Goal: Transaction & Acquisition: Book appointment/travel/reservation

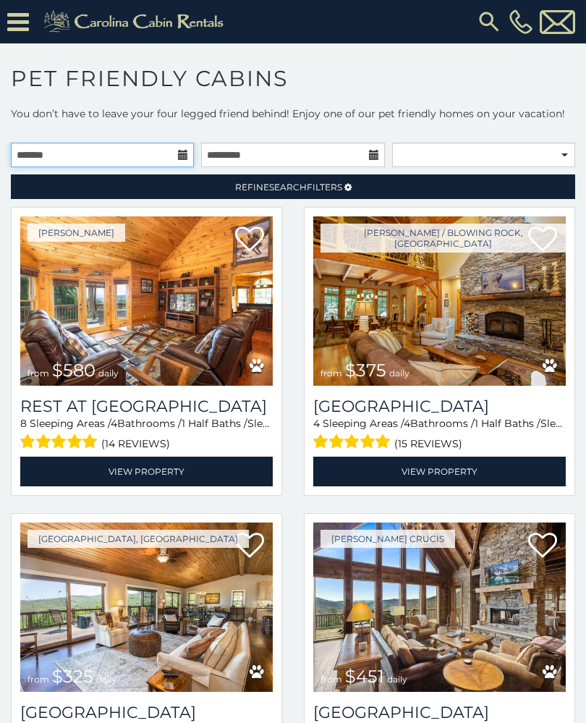
click at [182, 146] on input "text" at bounding box center [102, 155] width 183 height 25
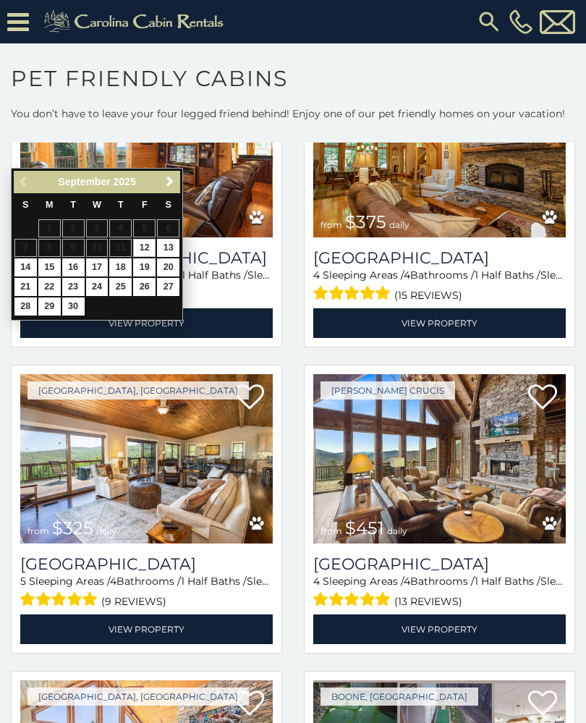
scroll to position [171, 0]
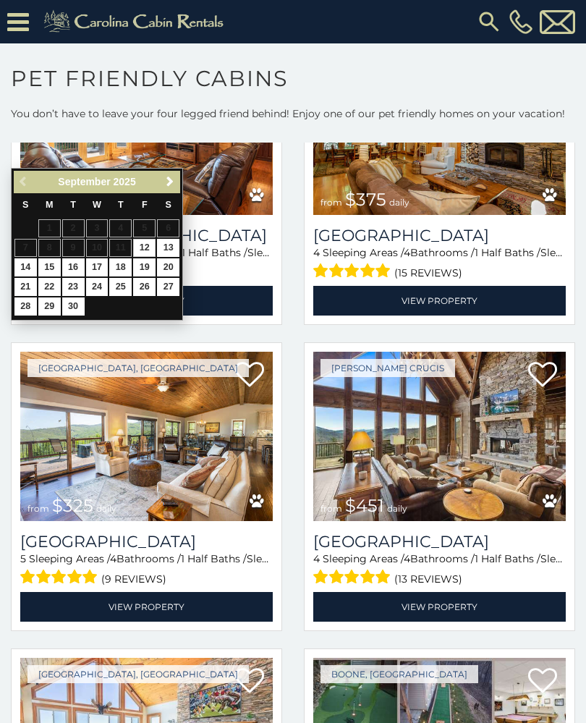
click at [208, 447] on img at bounding box center [146, 436] width 252 height 169
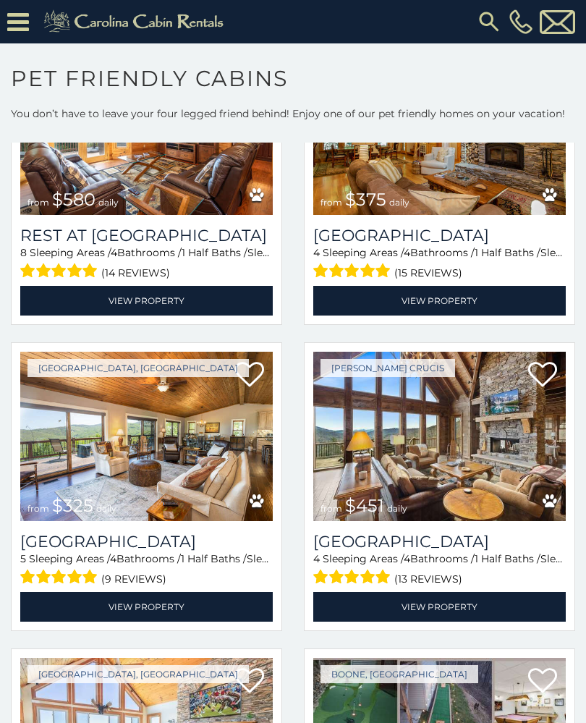
click at [218, 532] on h3 "Beech Mountain Vista" at bounding box center [146, 542] width 252 height 20
click at [455, 242] on h3 "[GEOGRAPHIC_DATA]" at bounding box center [439, 236] width 252 height 20
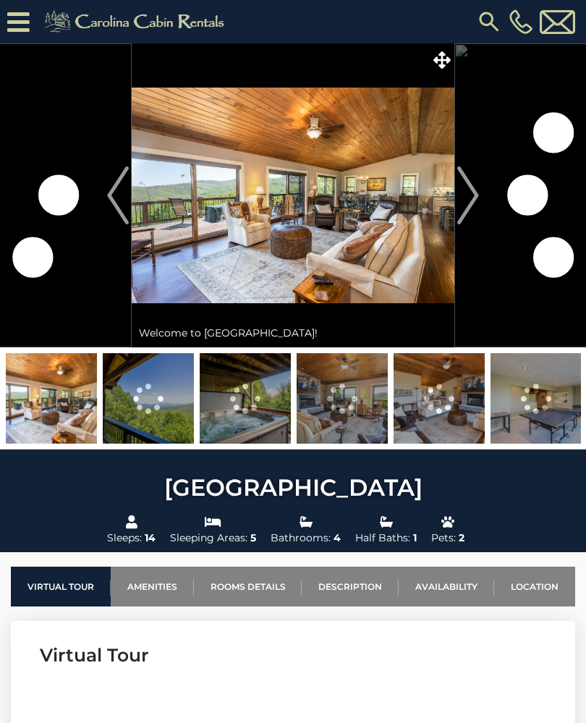
click at [478, 195] on img "Next" at bounding box center [468, 195] width 22 height 58
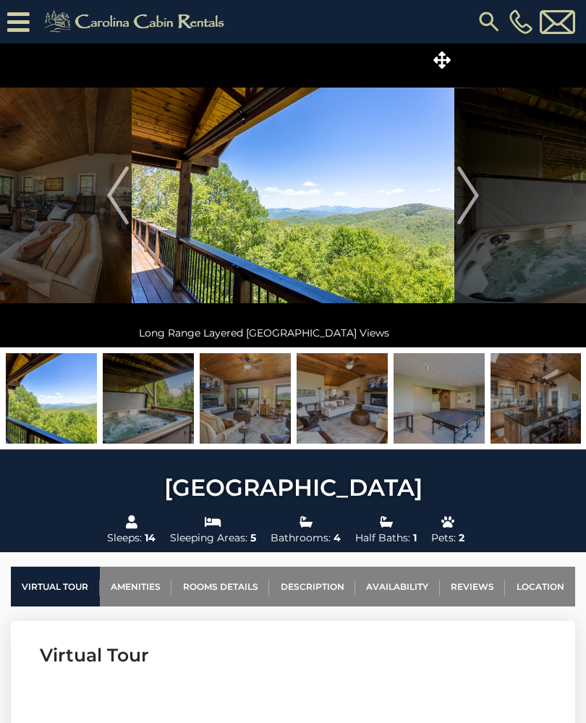
click at [475, 208] on img "Next" at bounding box center [468, 195] width 22 height 58
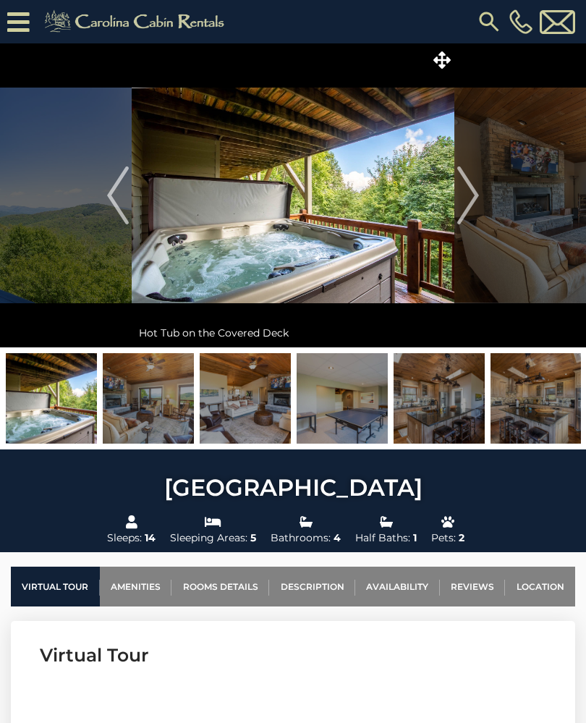
click at [473, 211] on img "Next" at bounding box center [468, 195] width 22 height 58
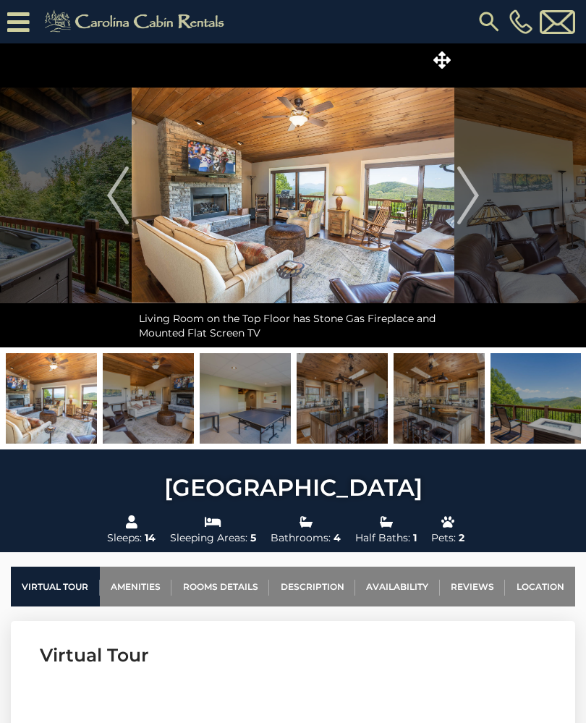
click at [466, 217] on img "Next" at bounding box center [468, 195] width 22 height 58
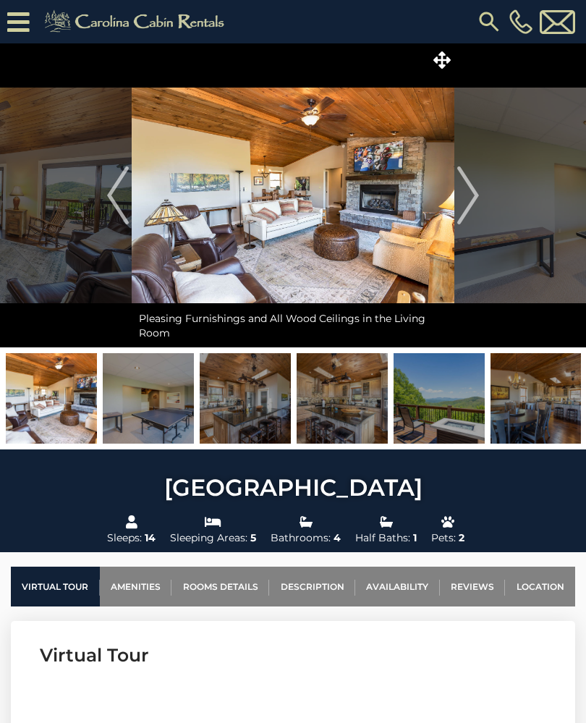
click at [476, 206] on img "Next" at bounding box center [468, 195] width 22 height 58
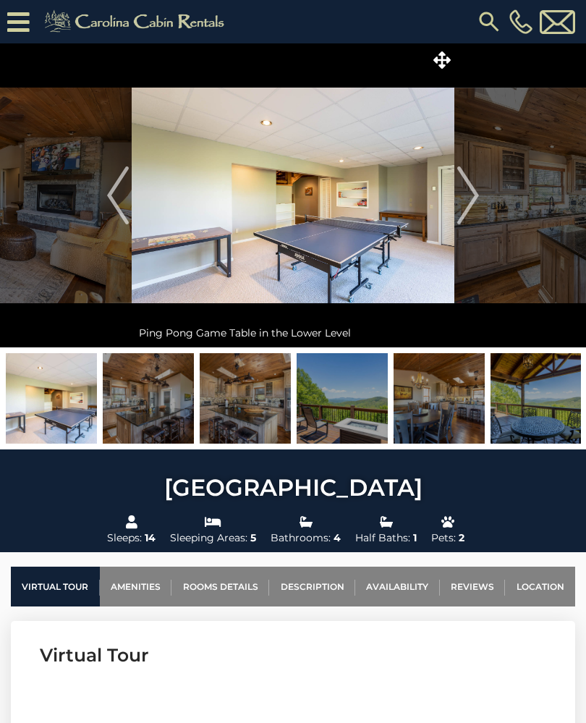
click at [475, 206] on img "Next" at bounding box center [468, 195] width 22 height 58
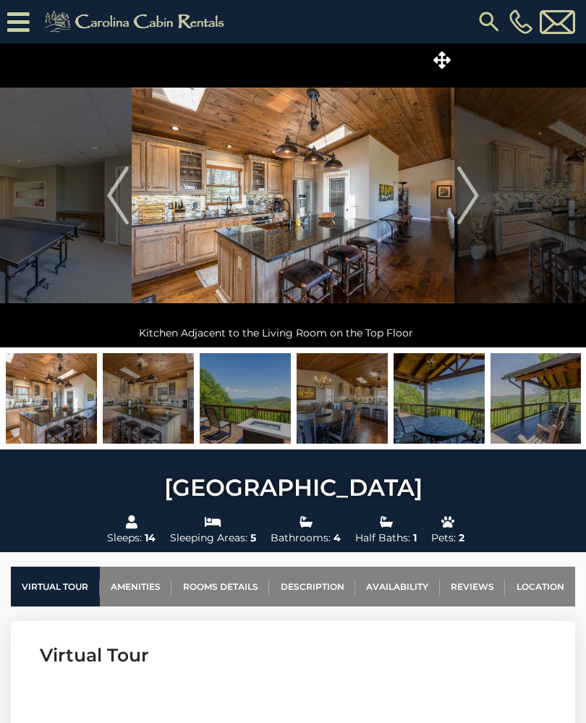
click at [472, 211] on img "Next" at bounding box center [468, 195] width 22 height 58
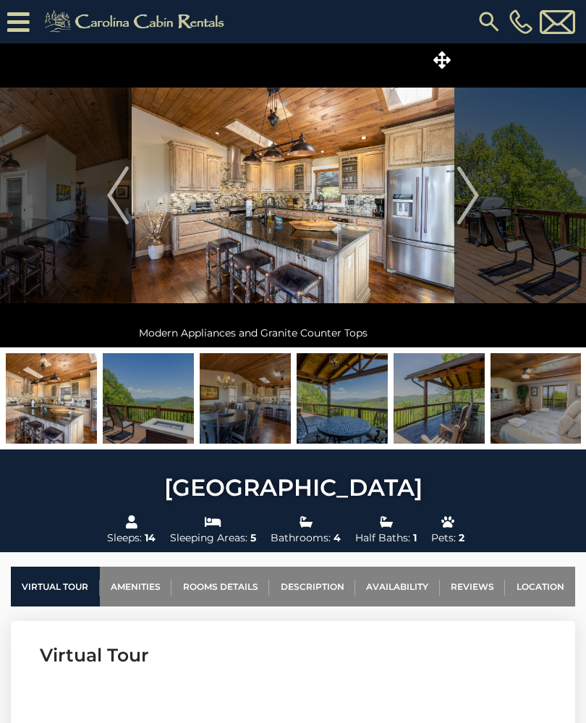
click at [467, 214] on img "Next" at bounding box center [468, 195] width 22 height 58
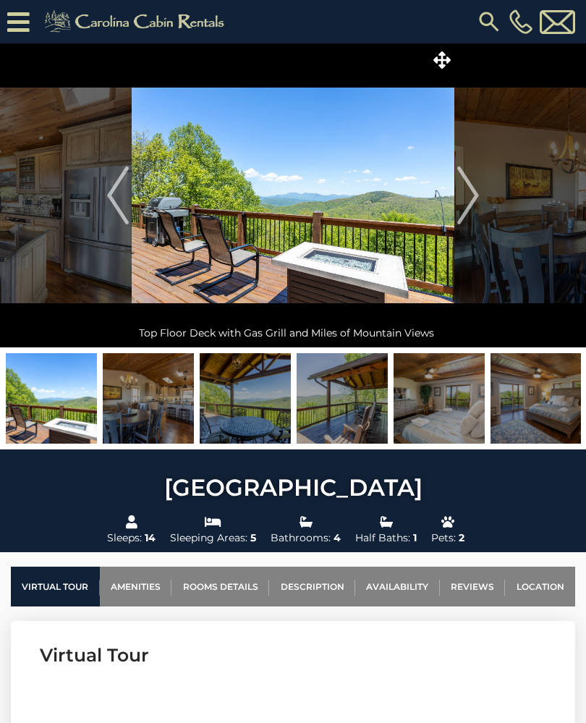
click at [465, 216] on img "Next" at bounding box center [468, 195] width 22 height 58
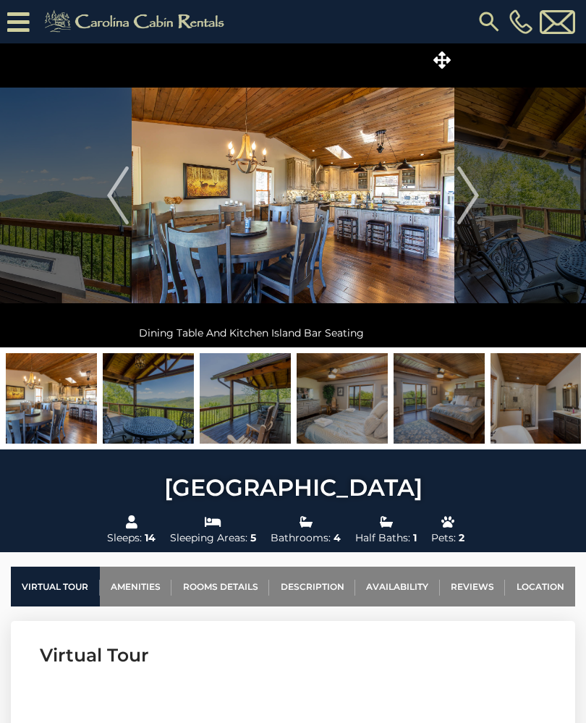
click at [464, 216] on img "Next" at bounding box center [468, 195] width 22 height 58
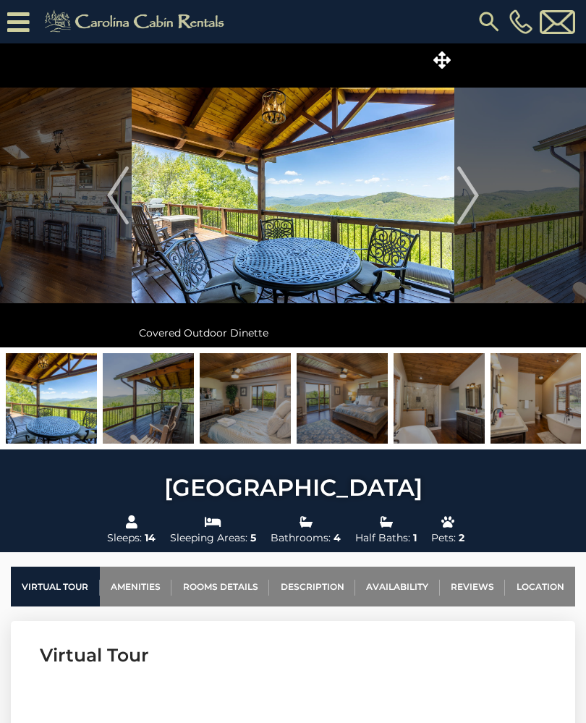
click at [461, 221] on img "Next" at bounding box center [468, 195] width 22 height 58
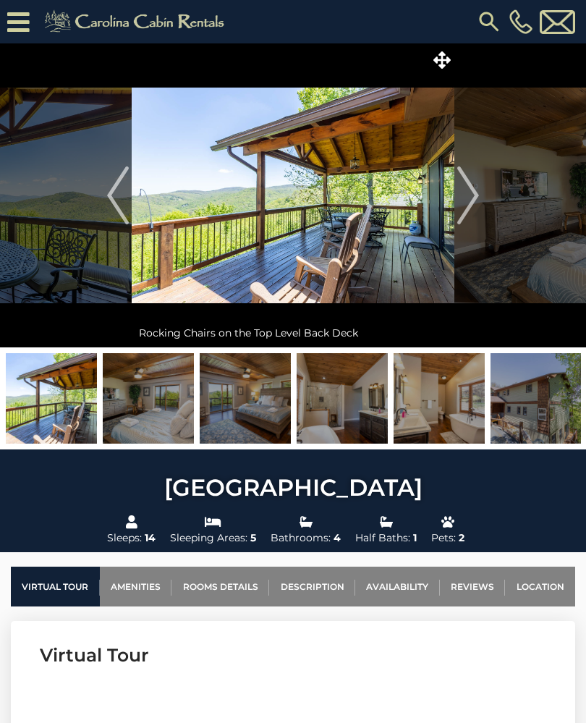
click at [470, 212] on img "Next" at bounding box center [468, 195] width 22 height 58
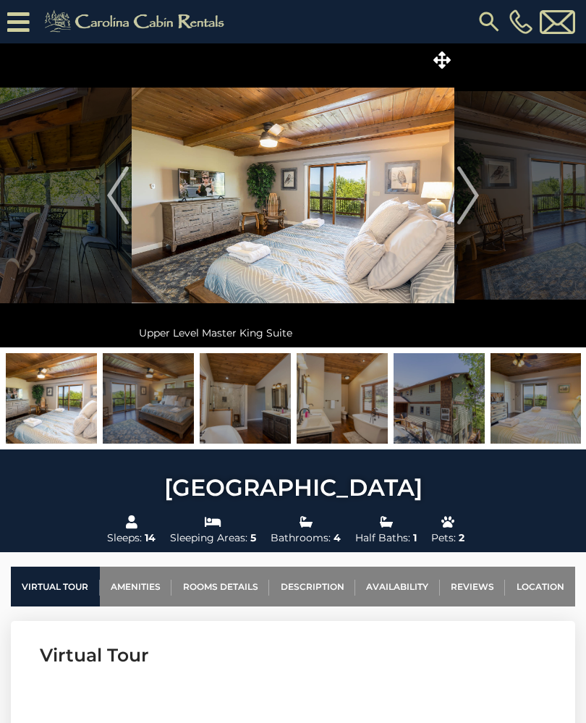
click at [471, 218] on img "Next" at bounding box center [468, 195] width 22 height 58
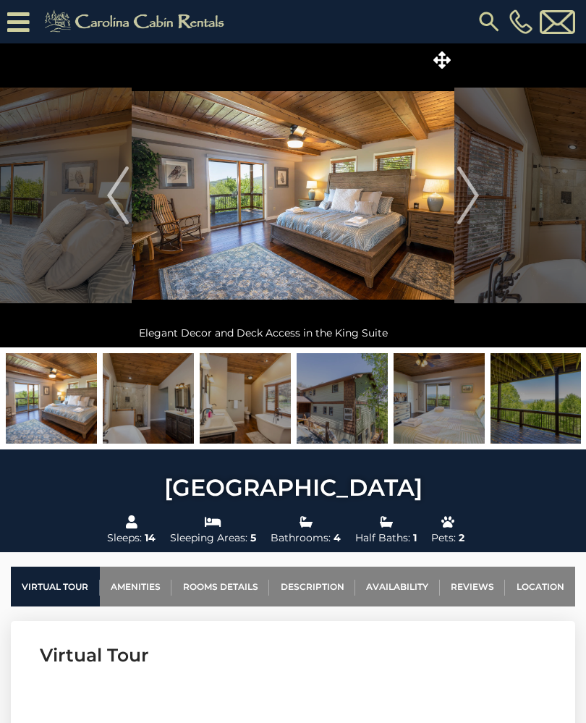
click at [465, 213] on img "Next" at bounding box center [468, 195] width 22 height 58
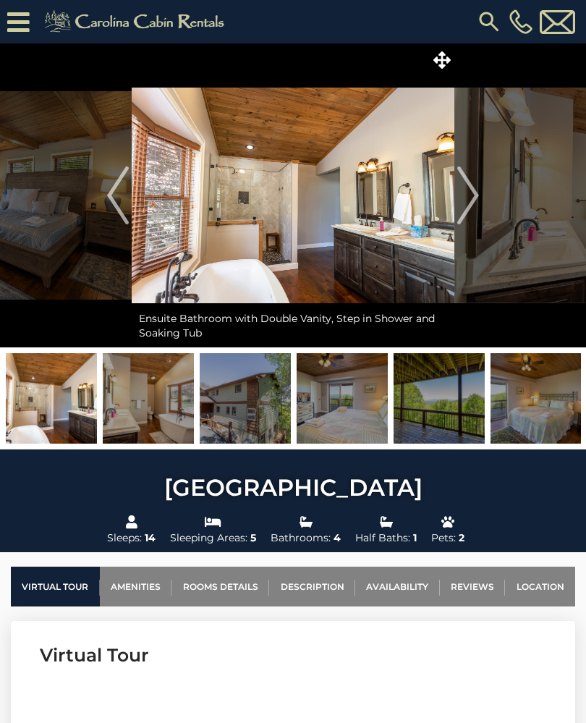
click at [466, 214] on img "Next" at bounding box center [468, 195] width 22 height 58
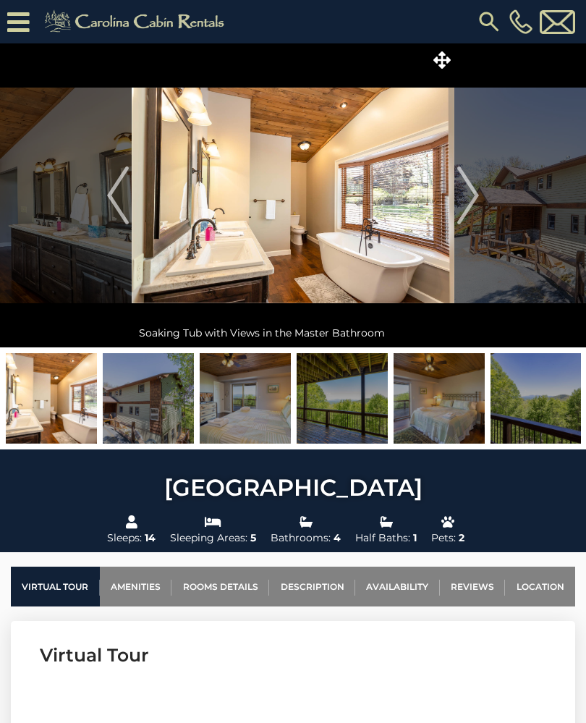
click at [467, 213] on img "Next" at bounding box center [468, 195] width 22 height 58
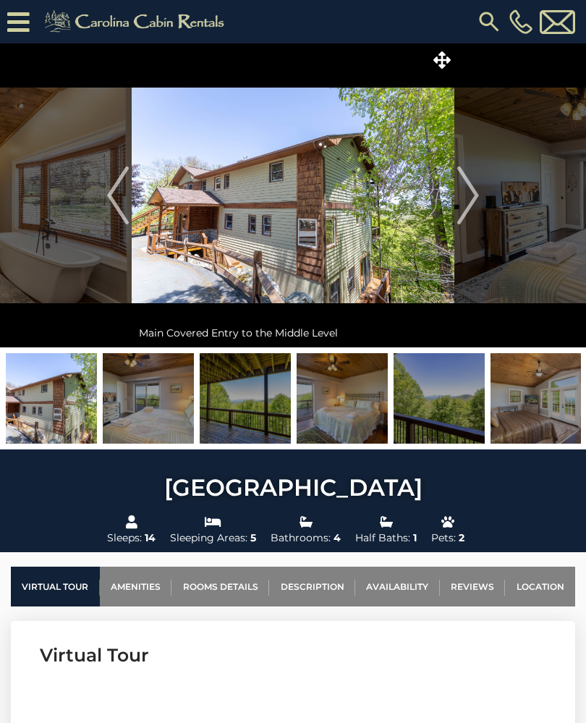
click at [469, 208] on img "Next" at bounding box center [468, 195] width 22 height 58
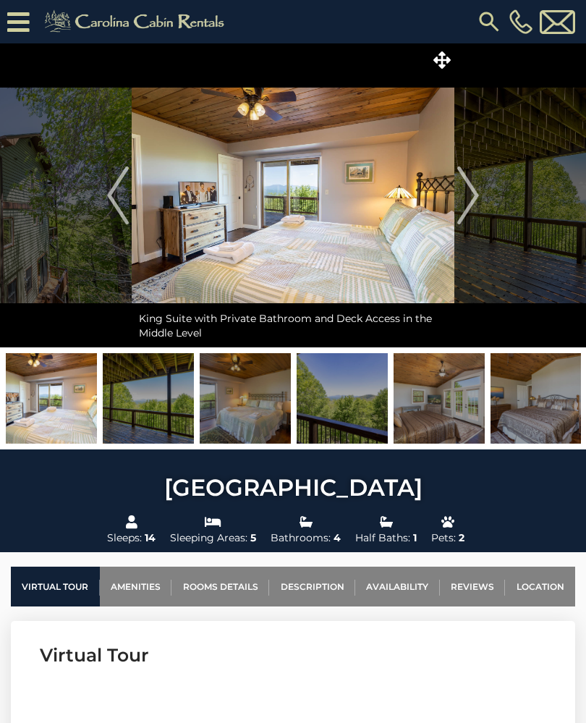
click at [466, 214] on img "Next" at bounding box center [468, 195] width 22 height 58
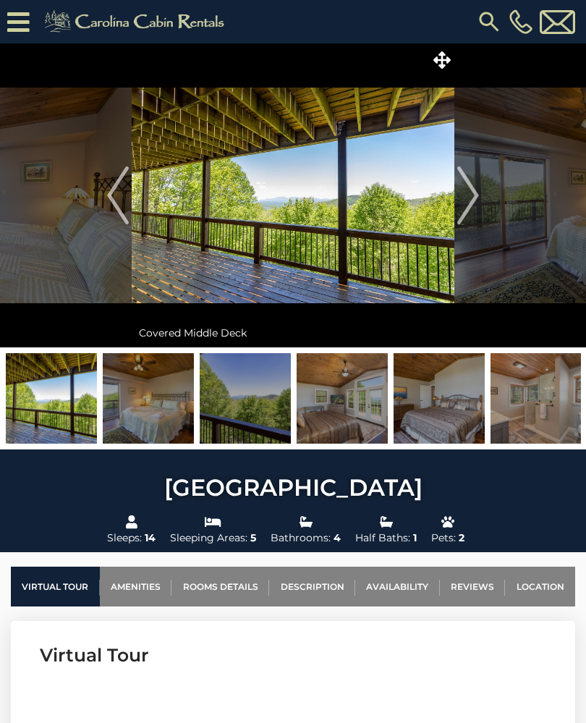
click at [470, 208] on img "Next" at bounding box center [468, 195] width 22 height 58
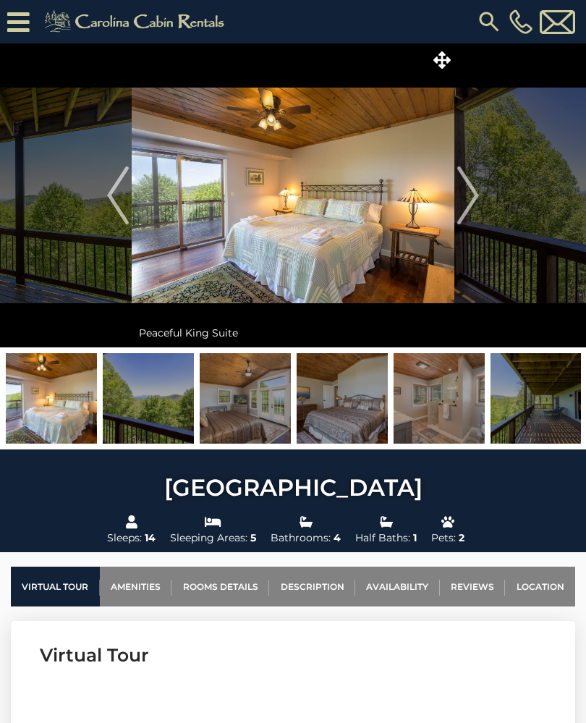
click at [469, 210] on img "Next" at bounding box center [468, 195] width 22 height 58
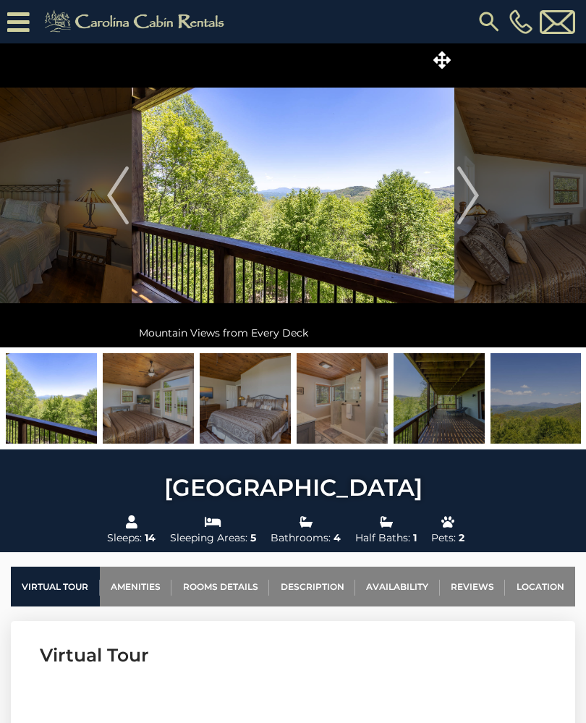
click at [466, 213] on img "Next" at bounding box center [468, 195] width 22 height 58
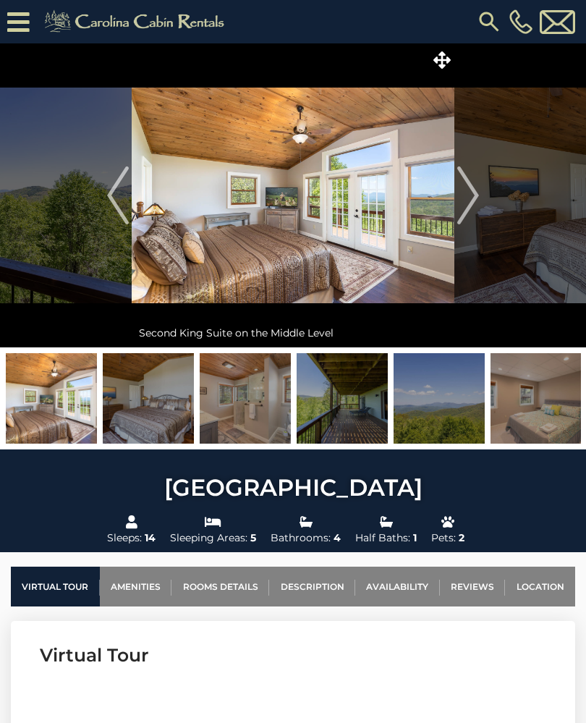
click at [467, 211] on img "Next" at bounding box center [468, 195] width 22 height 58
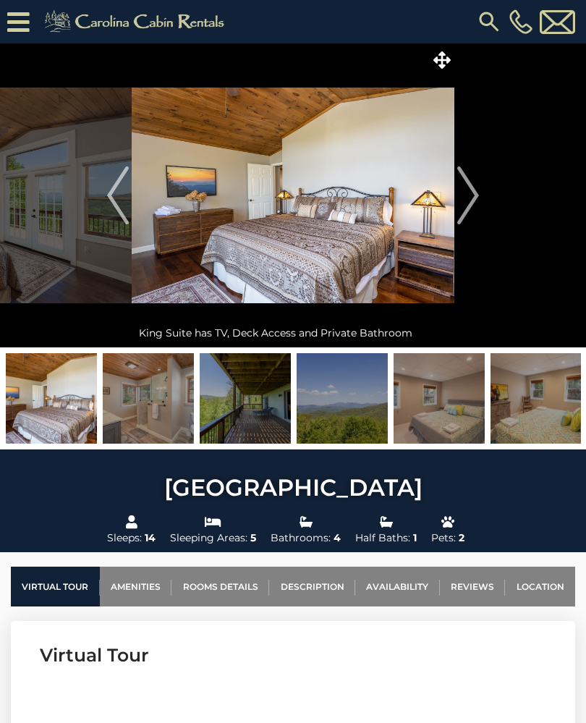
click at [468, 211] on img "Next" at bounding box center [468, 195] width 22 height 58
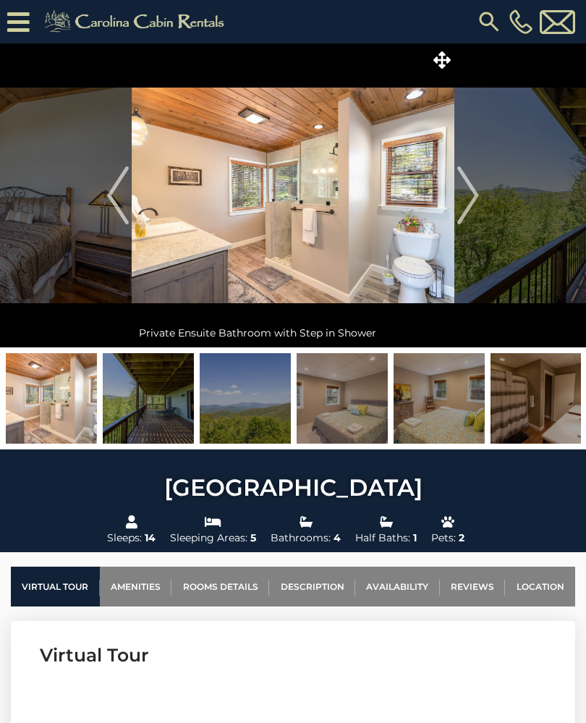
click at [467, 211] on img "Next" at bounding box center [468, 195] width 22 height 58
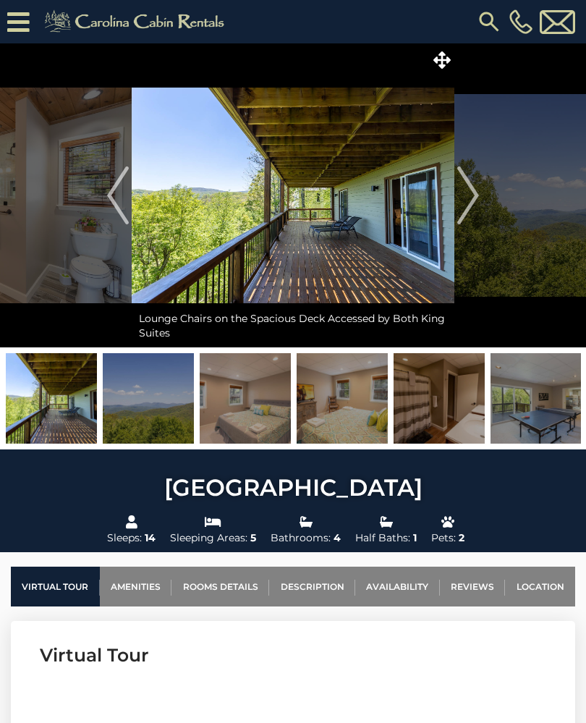
click at [470, 208] on img "Next" at bounding box center [468, 195] width 22 height 58
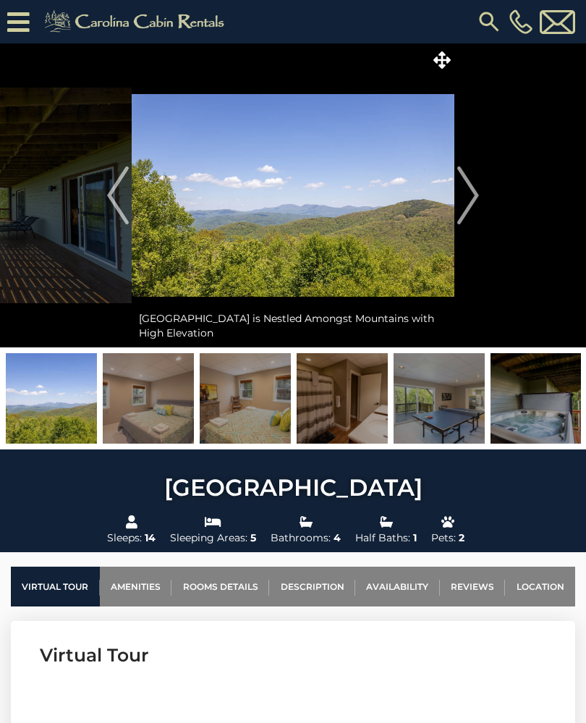
click at [471, 206] on img "Next" at bounding box center [468, 195] width 22 height 58
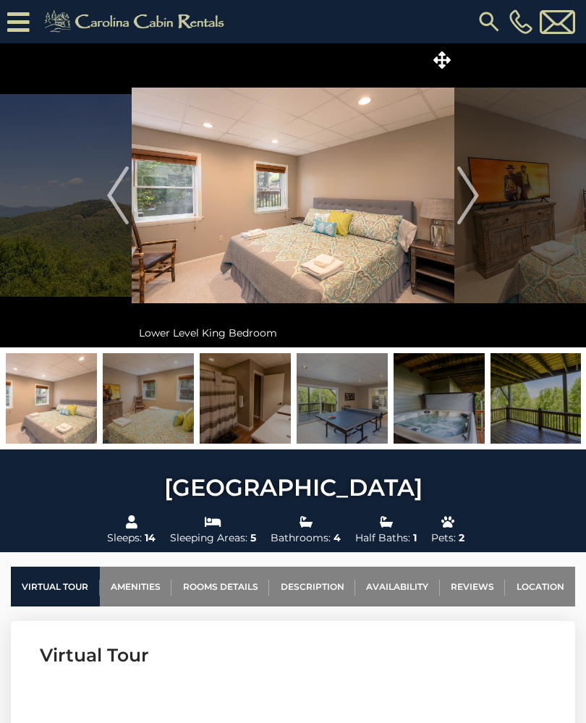
click at [466, 212] on img "Next" at bounding box center [468, 195] width 22 height 58
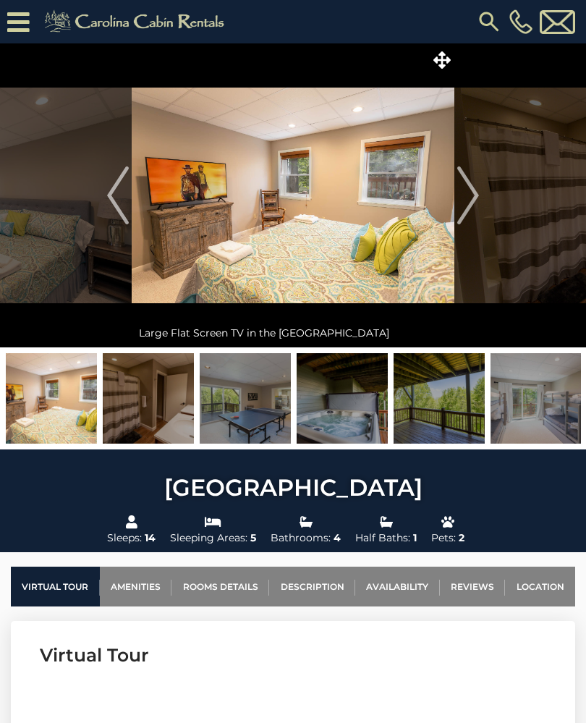
click at [466, 213] on img "Next" at bounding box center [468, 195] width 22 height 58
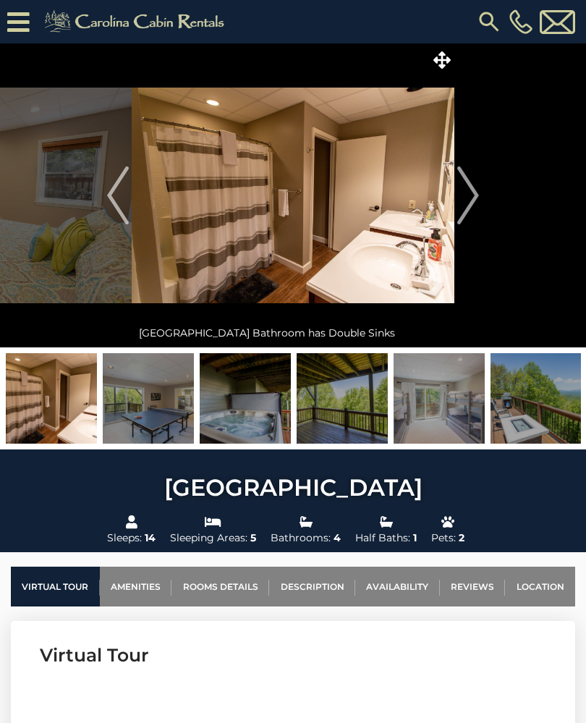
click at [471, 208] on img "Next" at bounding box center [468, 195] width 22 height 58
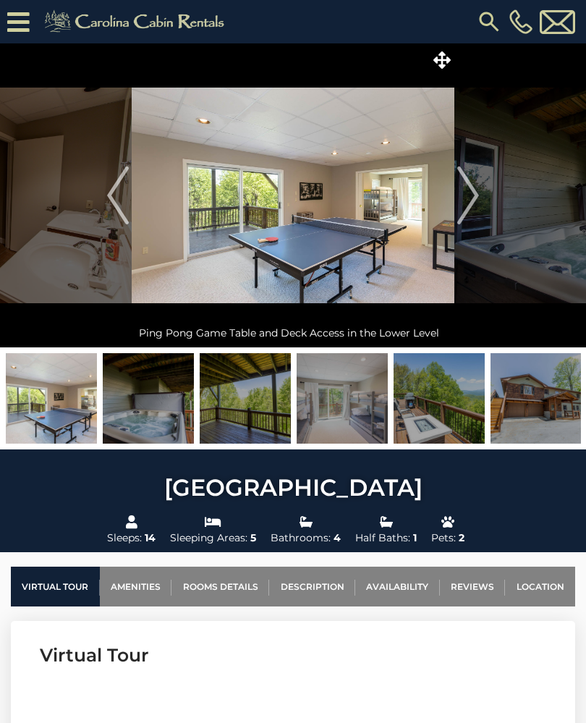
click at [470, 210] on img "Next" at bounding box center [468, 195] width 22 height 58
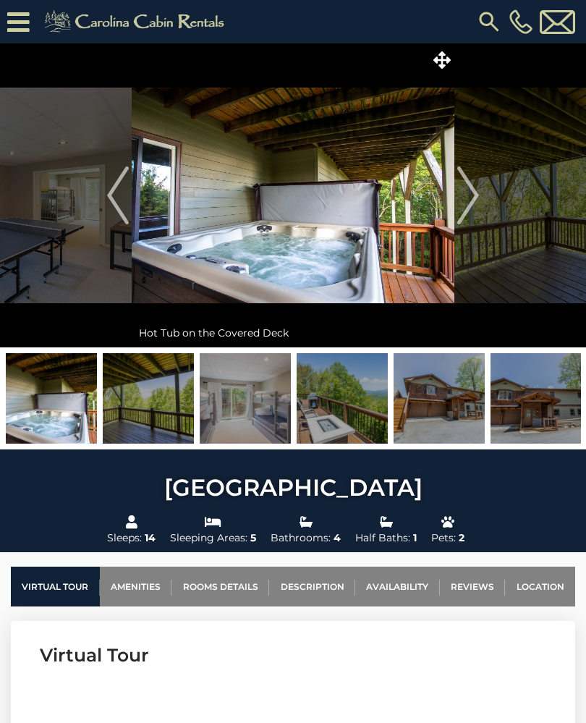
click at [470, 208] on img "Next" at bounding box center [468, 195] width 22 height 58
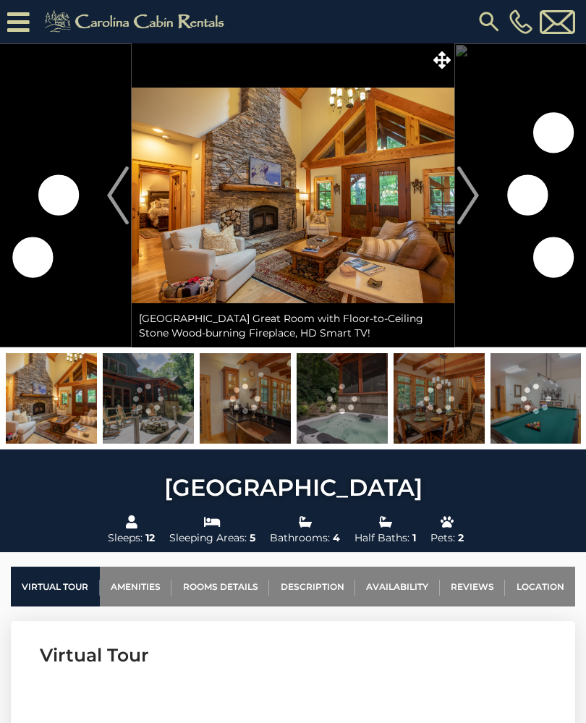
click at [467, 196] on img "Next" at bounding box center [468, 195] width 22 height 58
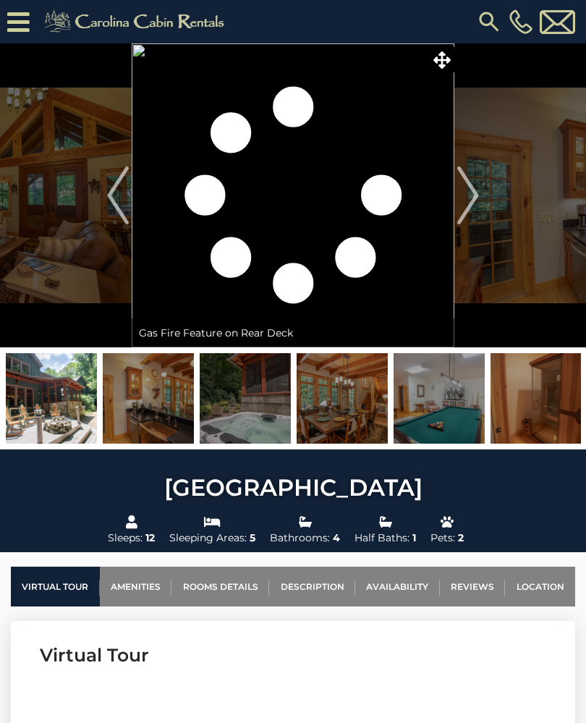
click at [474, 196] on img "Next" at bounding box center [468, 195] width 22 height 58
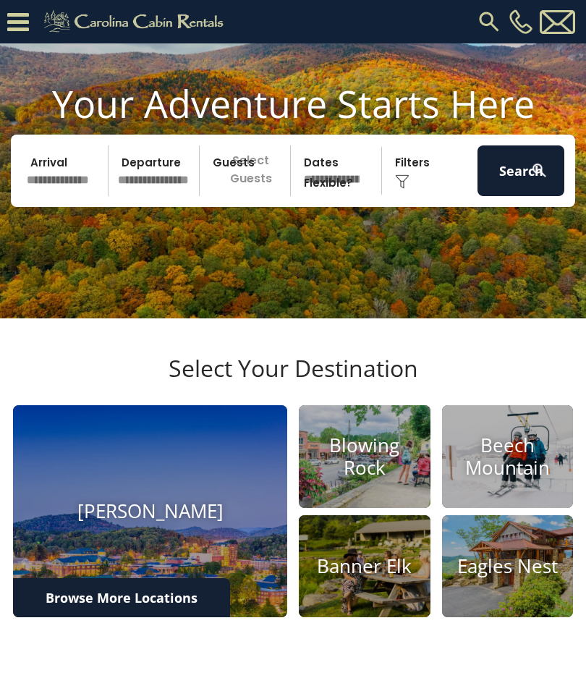
scroll to position [83, 0]
click at [69, 172] on input "text" at bounding box center [65, 170] width 87 height 51
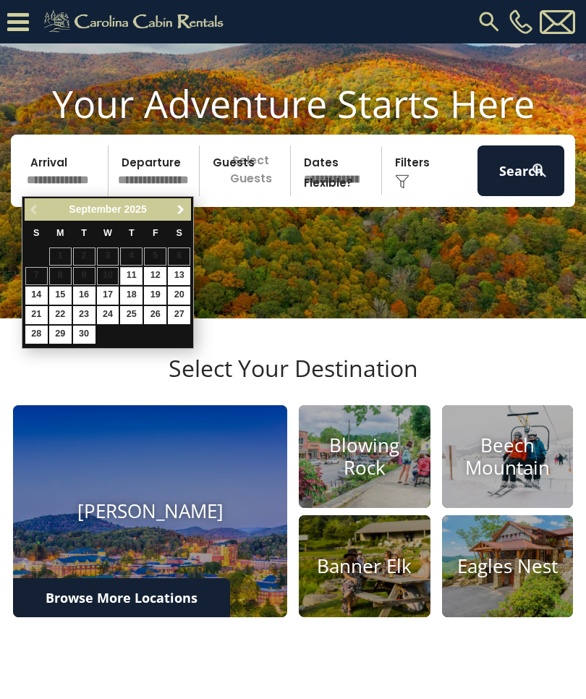
click at [177, 208] on span "Next" at bounding box center [181, 210] width 12 height 12
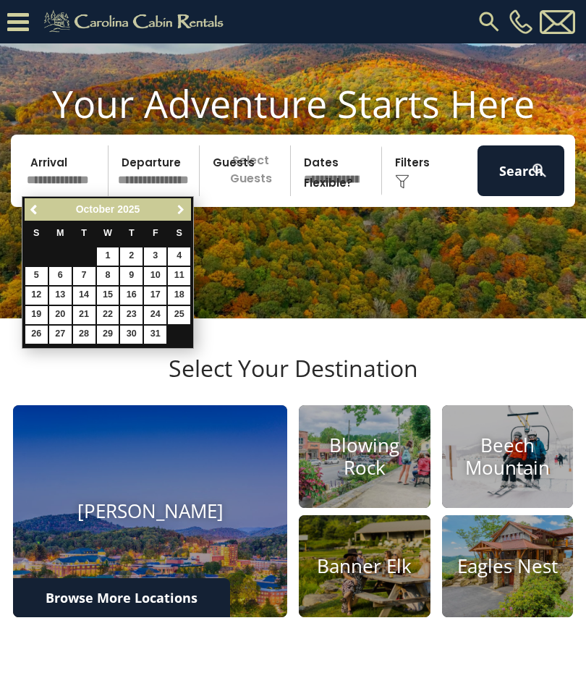
click at [181, 210] on span "Next" at bounding box center [181, 210] width 12 height 12
click at [36, 313] on link "21" at bounding box center [36, 315] width 22 height 18
type input "********"
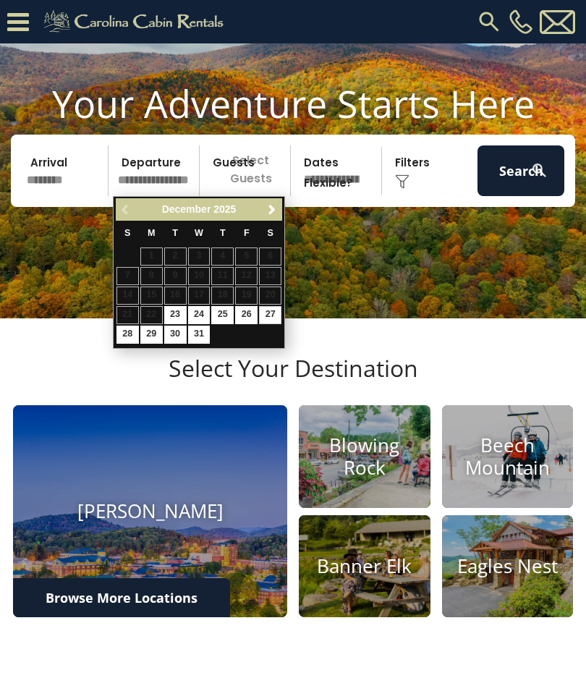
click at [270, 310] on link "27" at bounding box center [270, 315] width 22 height 18
type input "********"
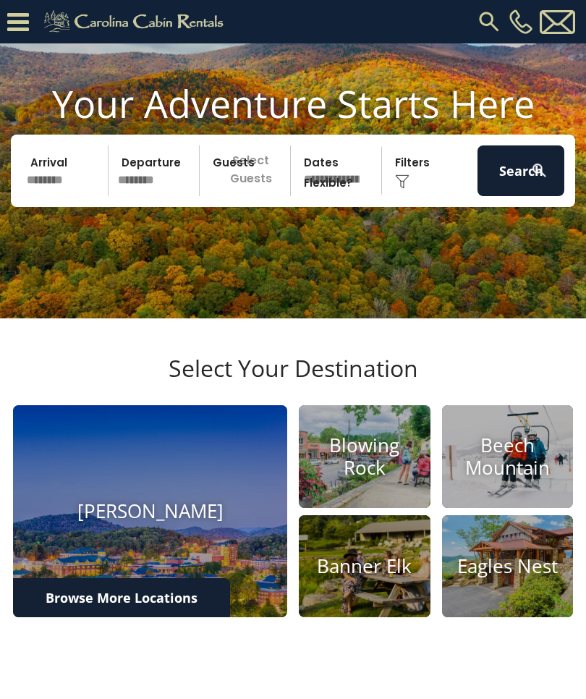
click at [232, 175] on p "Select Guests" at bounding box center [247, 170] width 86 height 51
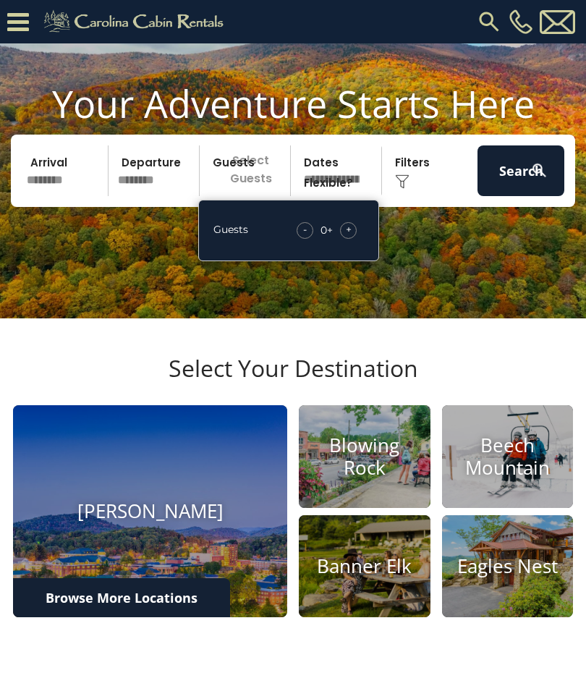
click at [349, 230] on span "+" at bounding box center [349, 229] width 6 height 14
click at [351, 233] on span "+" at bounding box center [349, 229] width 6 height 14
click at [349, 229] on span "+" at bounding box center [349, 229] width 6 height 14
click at [347, 231] on span "+" at bounding box center [349, 229] width 6 height 14
click at [342, 226] on div "+" at bounding box center [348, 230] width 17 height 17
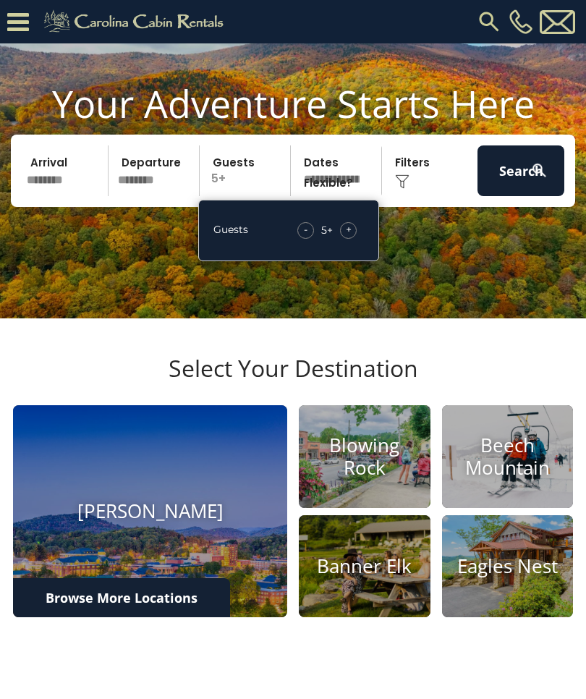
click at [341, 227] on div "+" at bounding box center [348, 230] width 17 height 17
click at [342, 224] on div "+" at bounding box center [348, 230] width 17 height 17
click at [342, 233] on div "+" at bounding box center [348, 230] width 17 height 17
click at [356, 232] on div "+" at bounding box center [348, 230] width 17 height 17
click at [331, 183] on select "**********" at bounding box center [338, 170] width 86 height 51
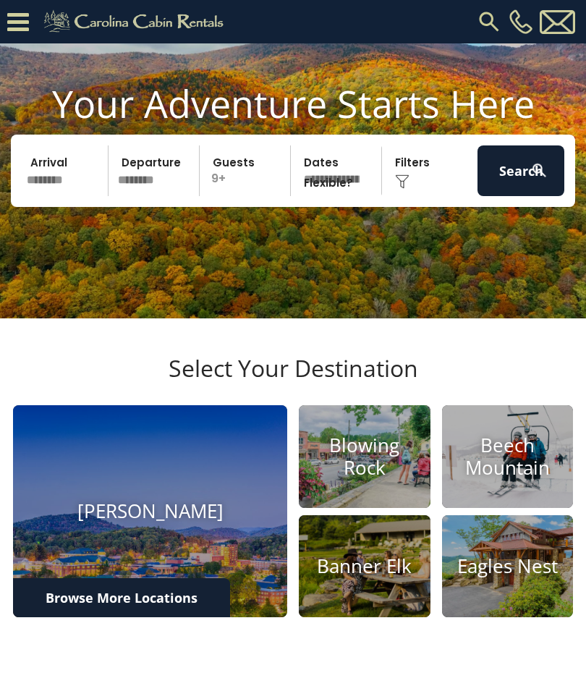
select select "*"
click at [525, 169] on button "Search" at bounding box center [520, 170] width 87 height 51
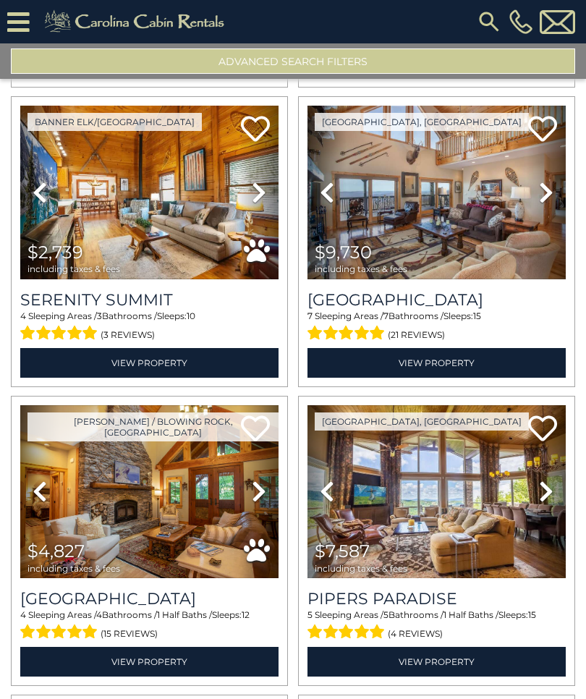
scroll to position [1524, 0]
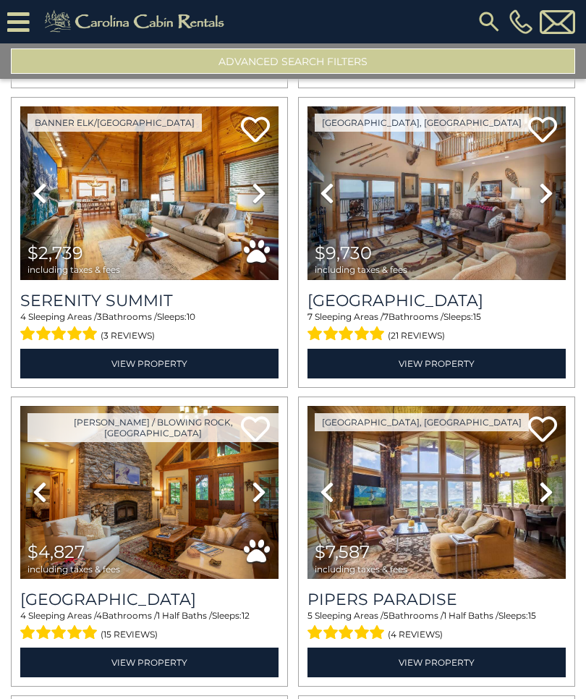
click at [75, 228] on img at bounding box center [149, 192] width 258 height 173
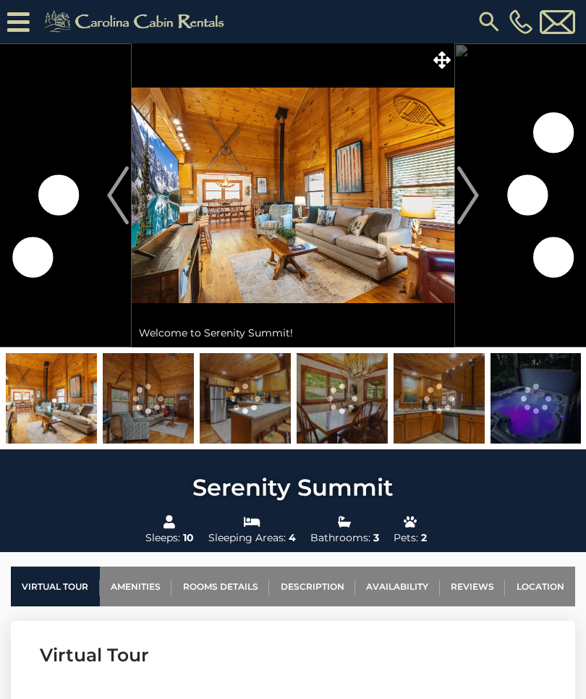
click at [462, 198] on img "Next" at bounding box center [468, 195] width 22 height 58
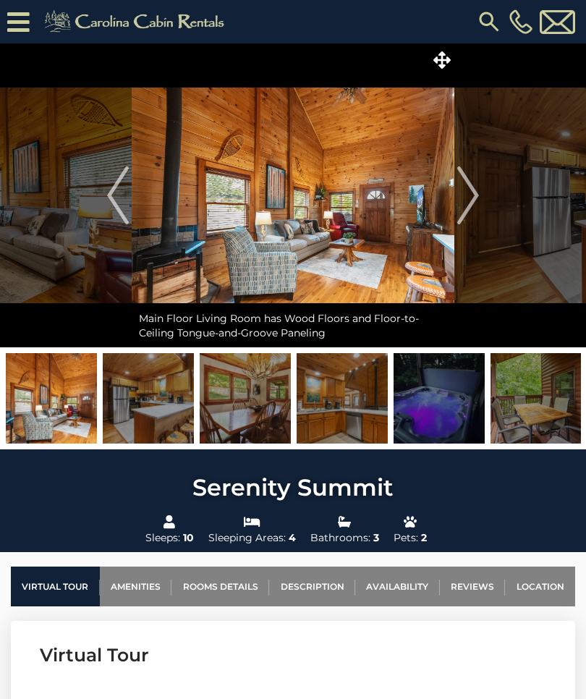
click at [374, 259] on img at bounding box center [293, 195] width 323 height 304
click at [372, 255] on img at bounding box center [293, 195] width 323 height 304
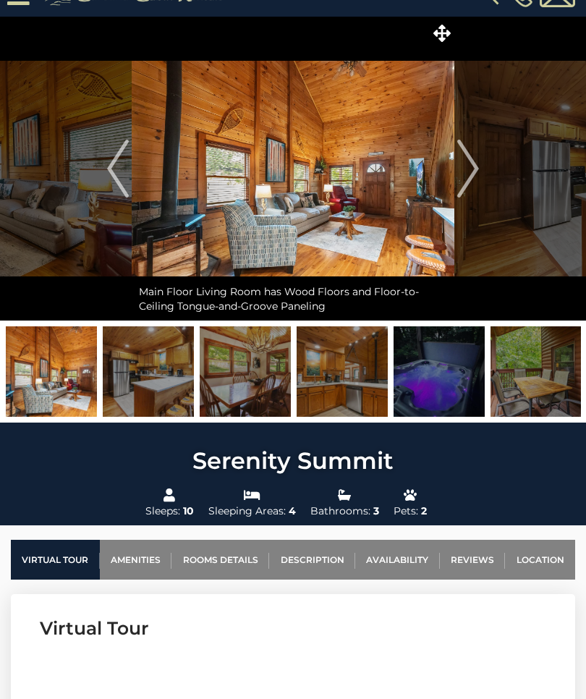
scroll to position [26, 0]
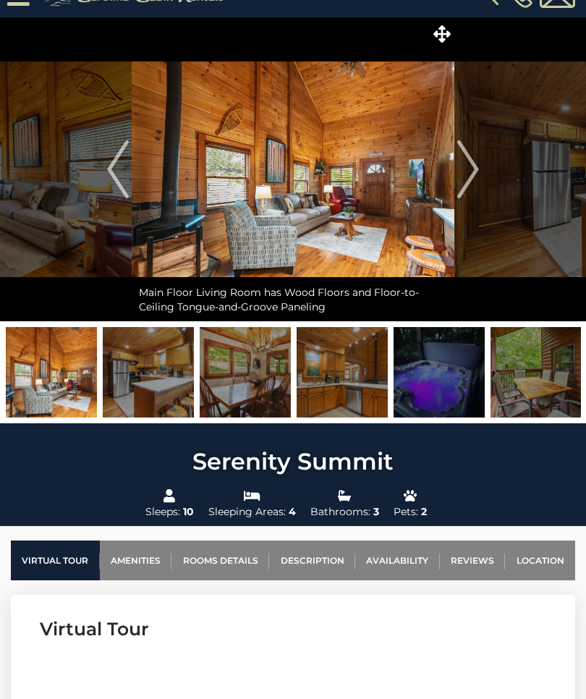
click at [473, 180] on img "Next" at bounding box center [468, 169] width 22 height 58
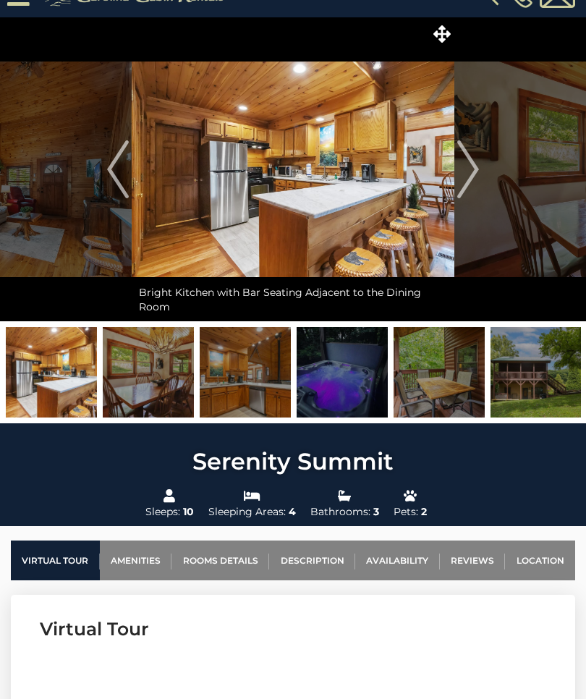
click at [466, 177] on img "Next" at bounding box center [468, 169] width 22 height 58
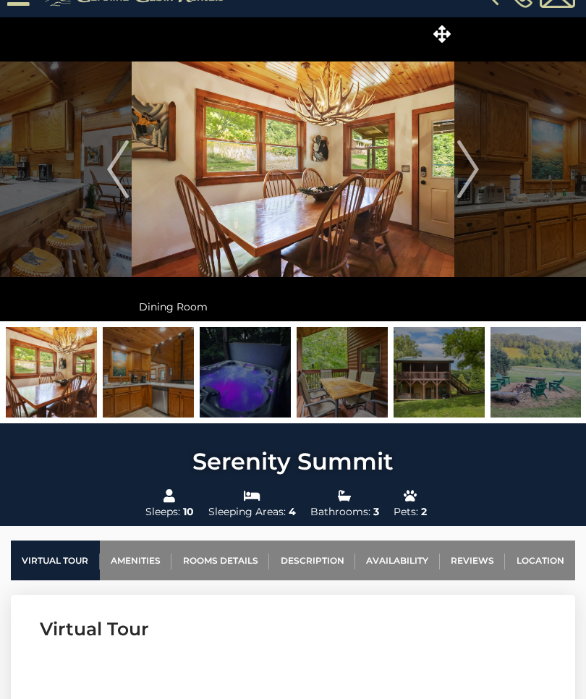
click at [462, 179] on img "Next" at bounding box center [468, 169] width 22 height 58
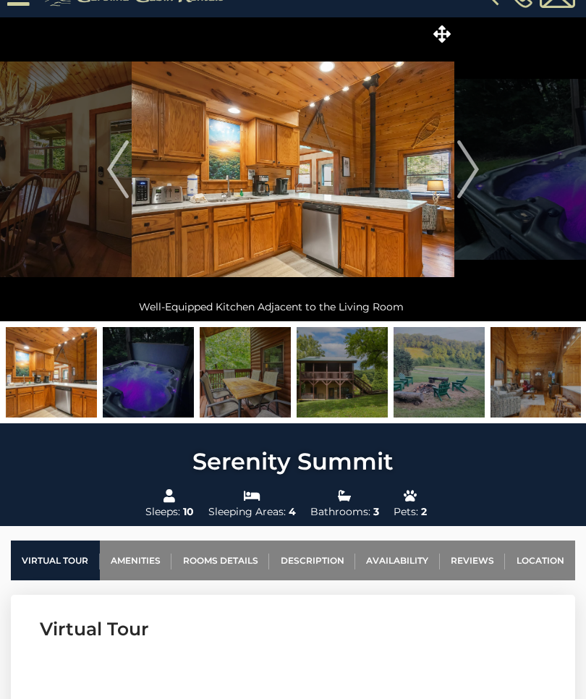
click at [462, 182] on img "Next" at bounding box center [468, 169] width 22 height 58
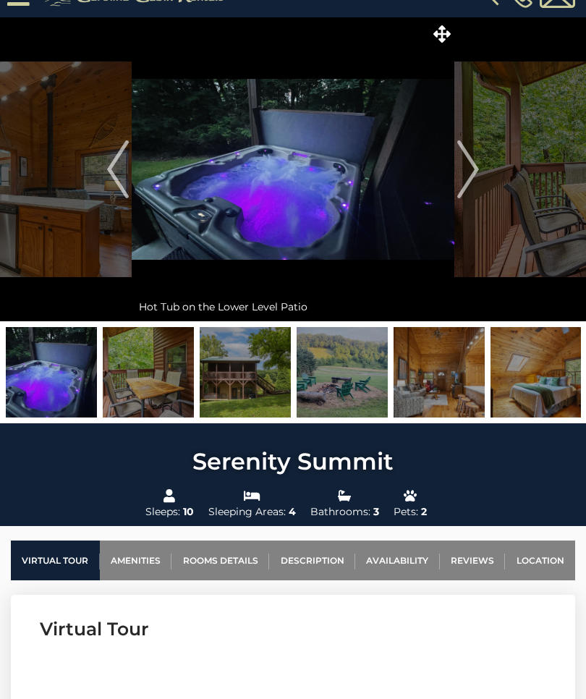
click at [469, 174] on img "Next" at bounding box center [468, 169] width 22 height 58
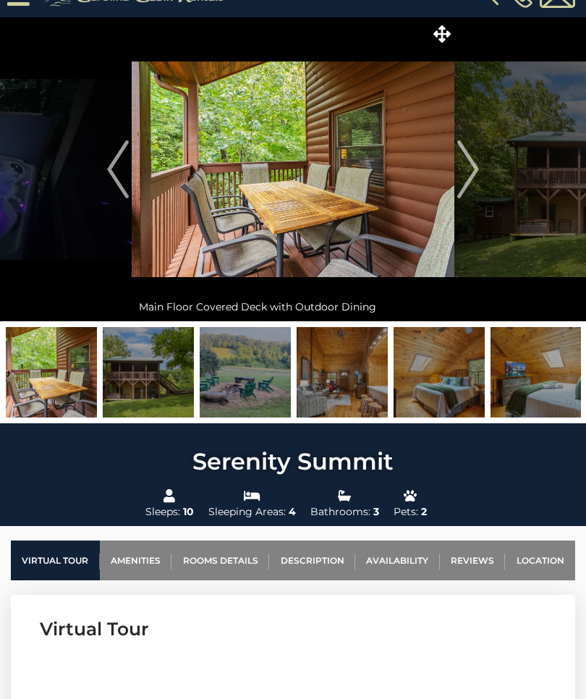
click at [461, 175] on img "Next" at bounding box center [468, 169] width 22 height 58
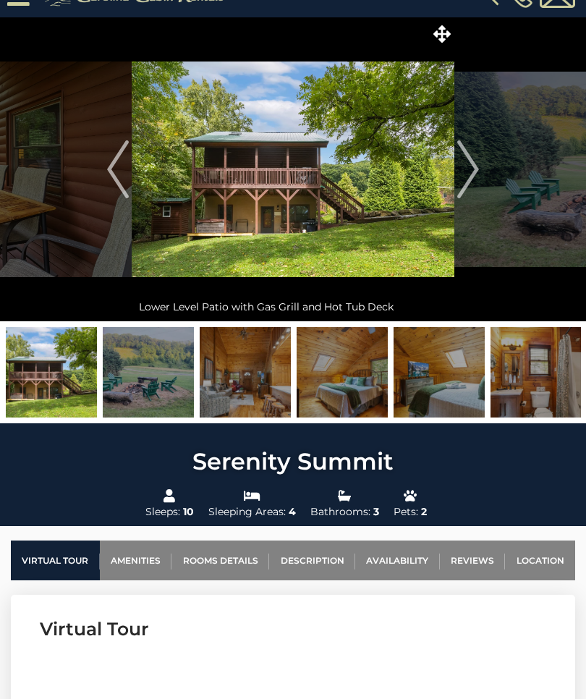
click at [459, 179] on img "Next" at bounding box center [468, 169] width 22 height 58
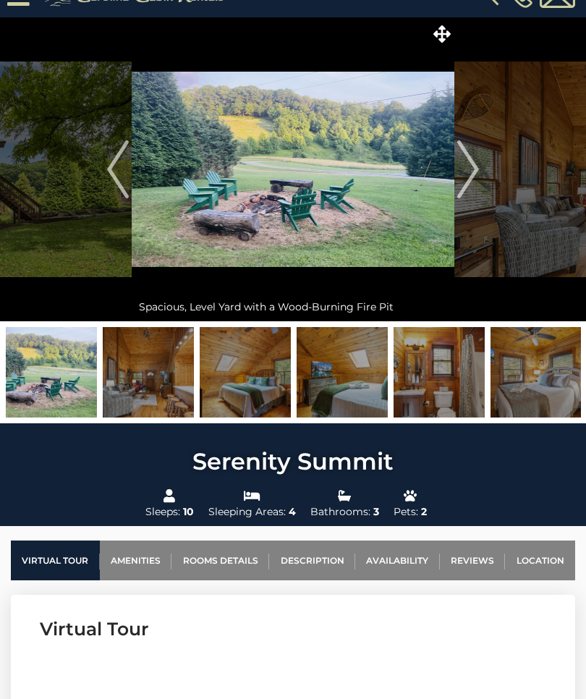
click at [467, 175] on img "Next" at bounding box center [468, 169] width 22 height 58
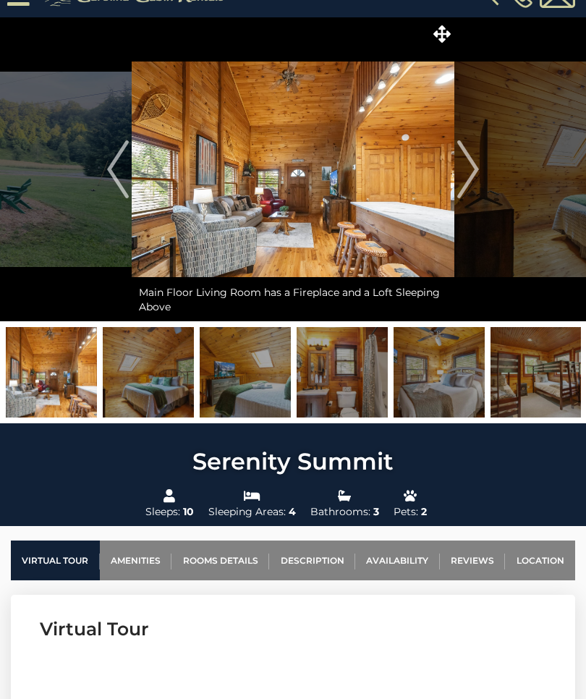
click at [464, 184] on img "Next" at bounding box center [468, 169] width 22 height 58
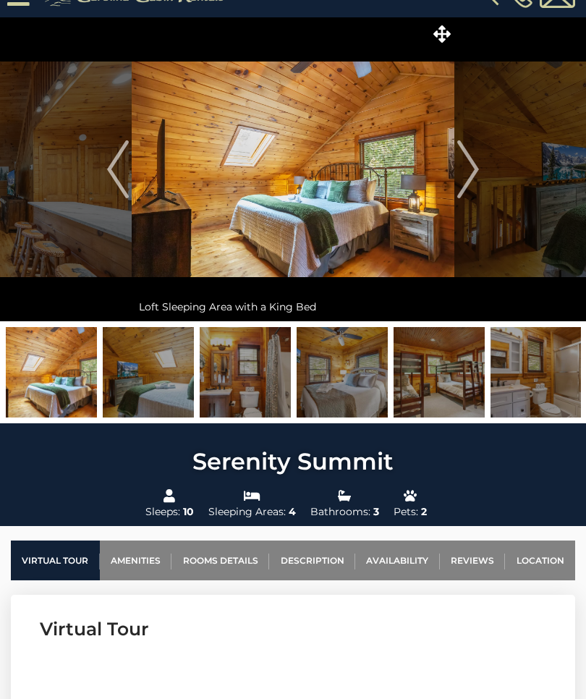
click at [467, 171] on img "Next" at bounding box center [468, 169] width 22 height 58
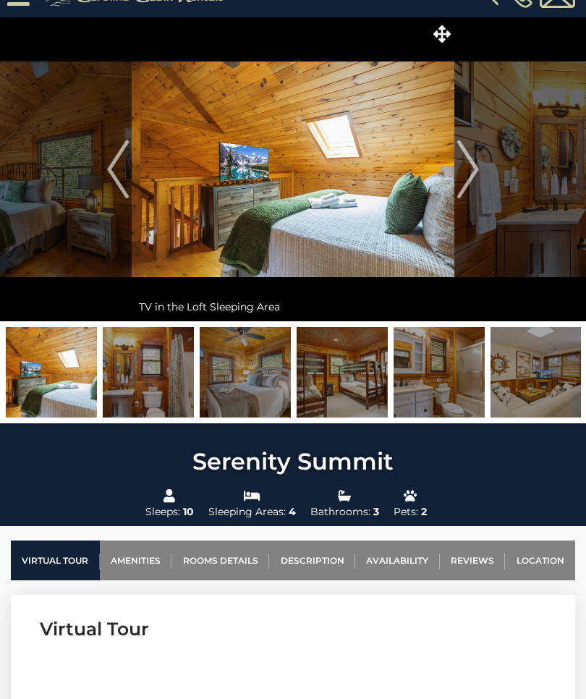
click at [470, 169] on img "Next" at bounding box center [468, 169] width 22 height 58
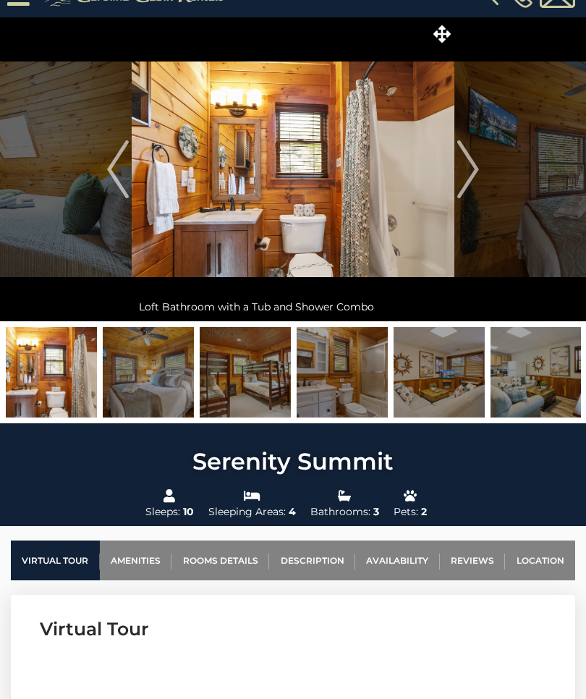
click at [470, 169] on img "Next" at bounding box center [468, 169] width 22 height 58
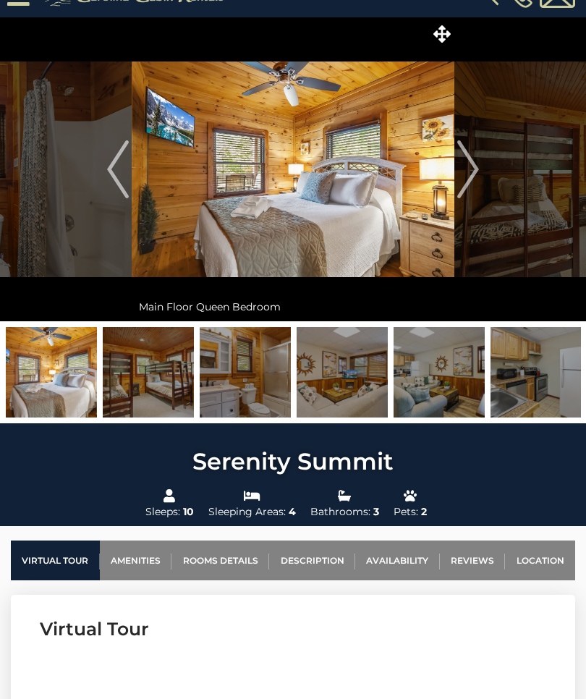
click at [465, 171] on img "Next" at bounding box center [468, 169] width 22 height 58
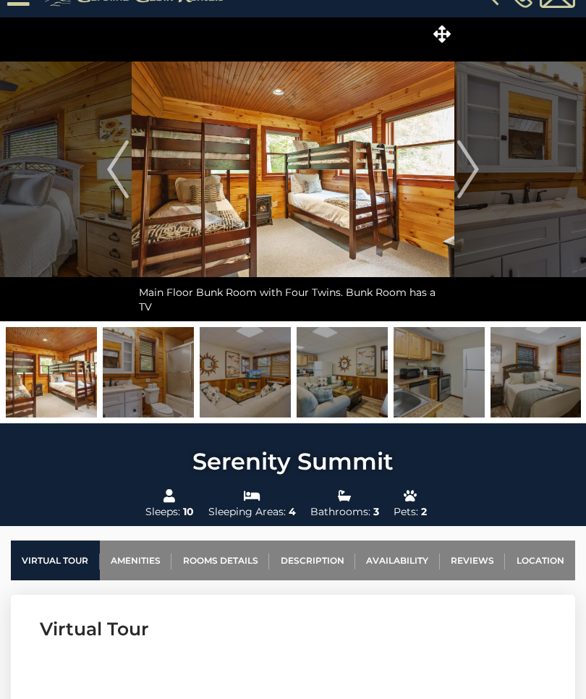
click at [467, 174] on img "Next" at bounding box center [468, 169] width 22 height 58
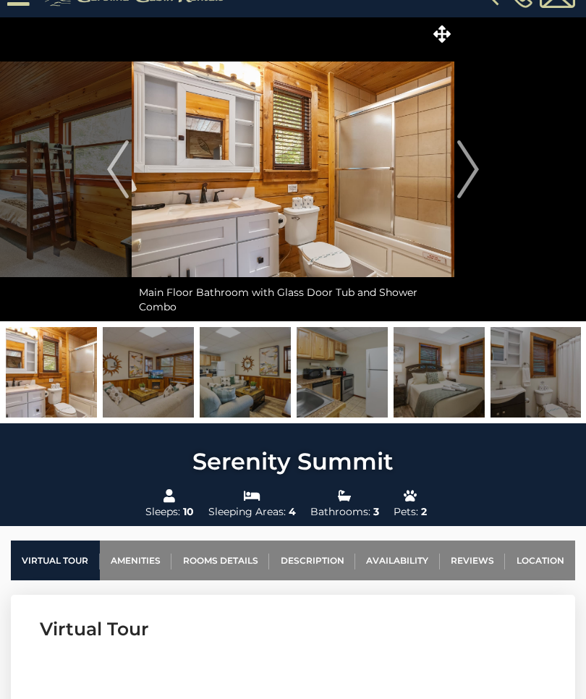
click at [469, 173] on img "Next" at bounding box center [468, 169] width 22 height 58
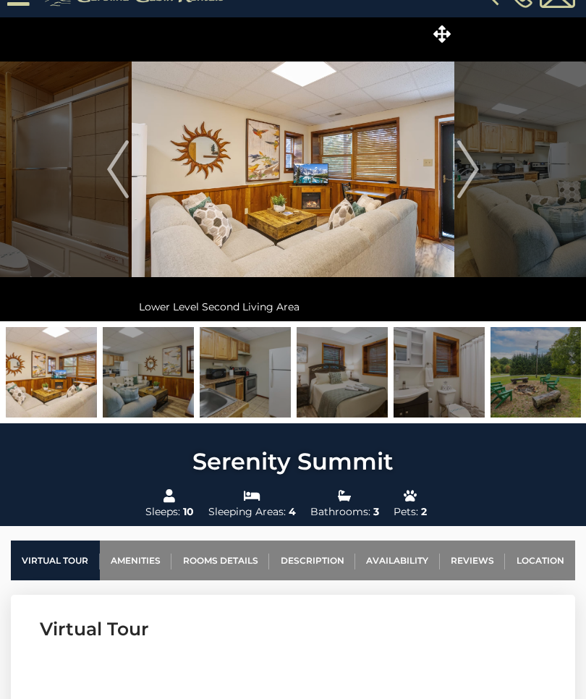
click at [470, 172] on img "Next" at bounding box center [468, 169] width 22 height 58
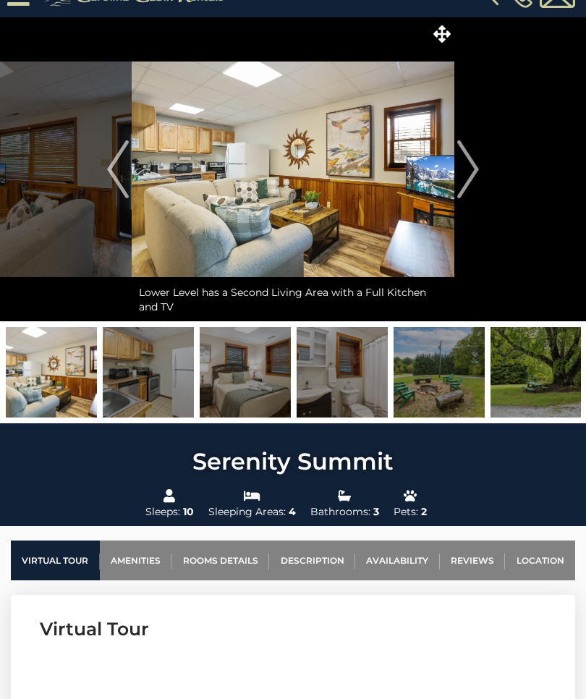
click at [467, 180] on img "Next" at bounding box center [468, 169] width 22 height 58
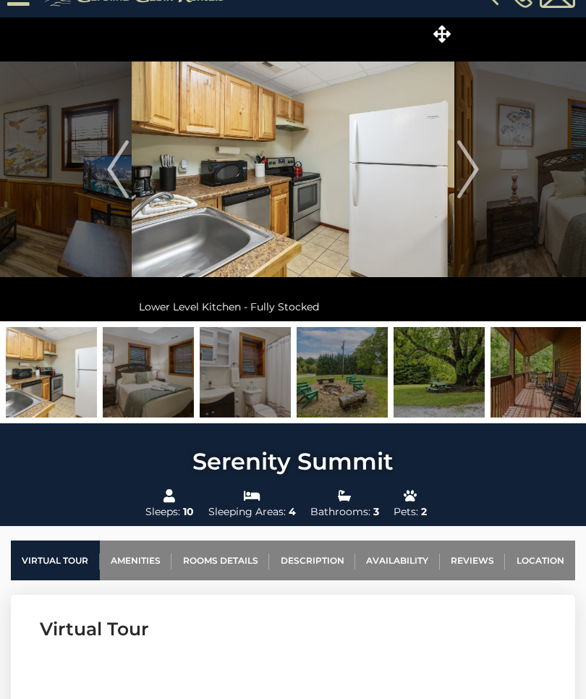
click at [463, 179] on img "Next" at bounding box center [468, 169] width 22 height 58
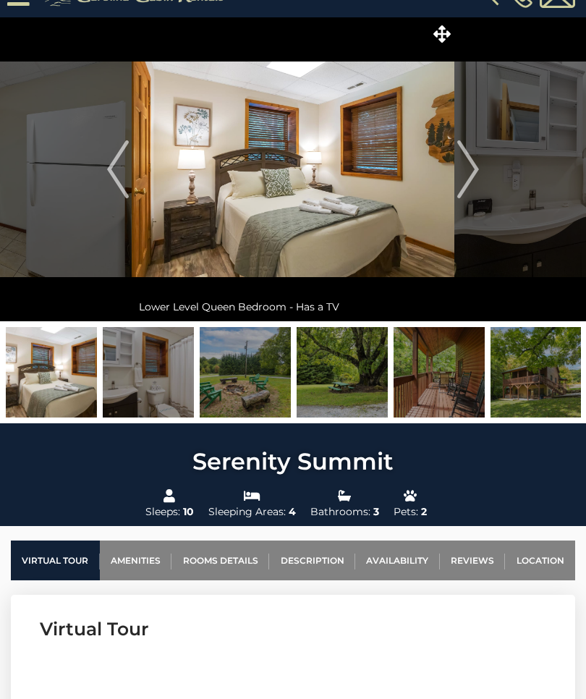
click at [465, 177] on img "Next" at bounding box center [468, 169] width 22 height 58
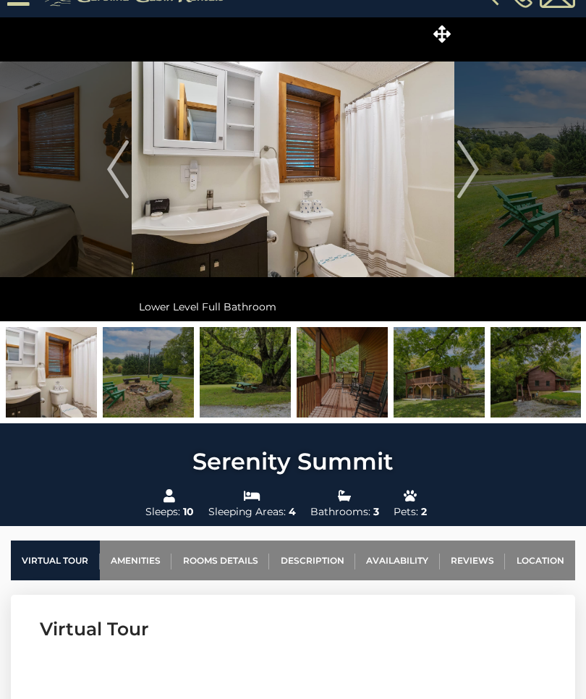
click at [459, 179] on img "Next" at bounding box center [468, 169] width 22 height 58
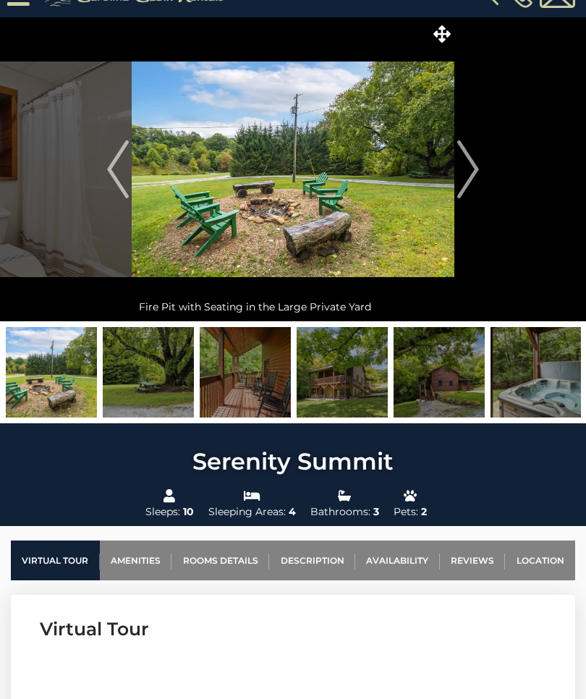
click at [462, 175] on img "Next" at bounding box center [468, 169] width 22 height 58
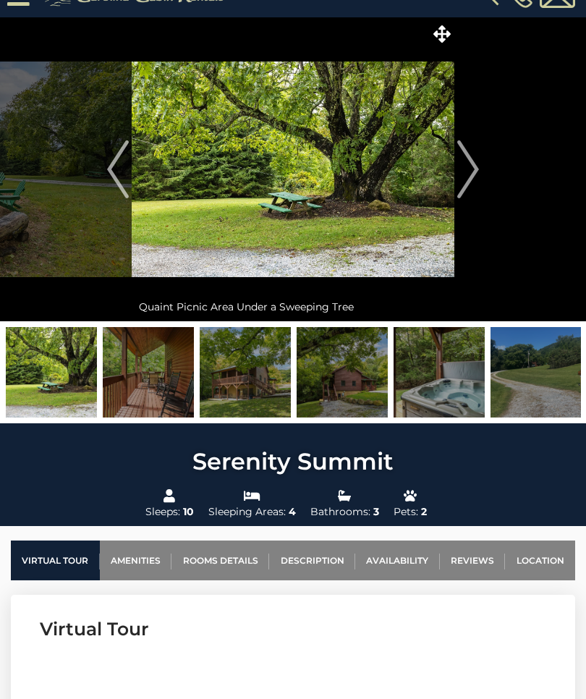
click at [474, 169] on img "Next" at bounding box center [468, 169] width 22 height 58
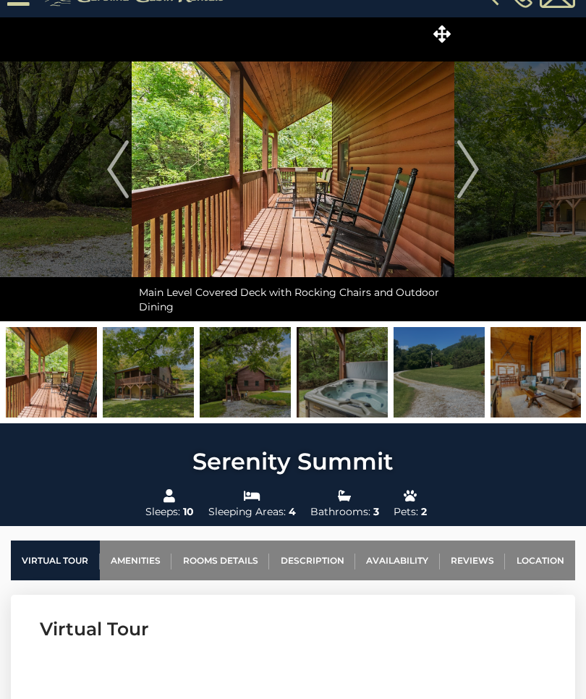
click at [470, 171] on img "Next" at bounding box center [468, 169] width 22 height 58
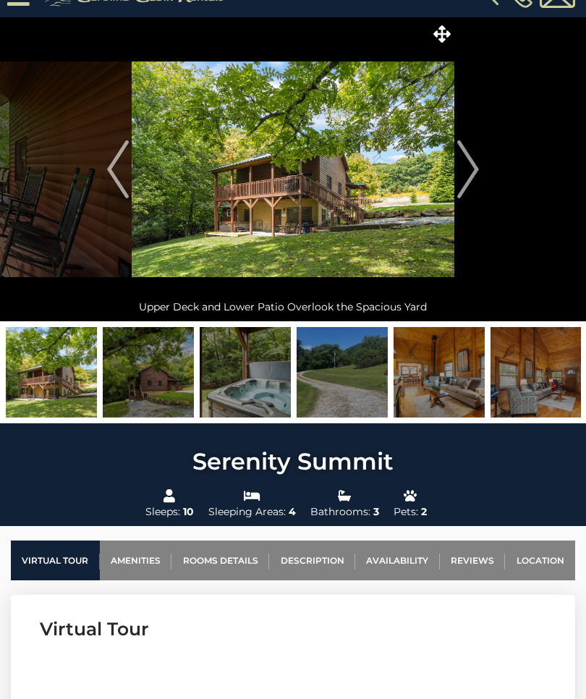
click at [476, 169] on img "Next" at bounding box center [468, 169] width 22 height 58
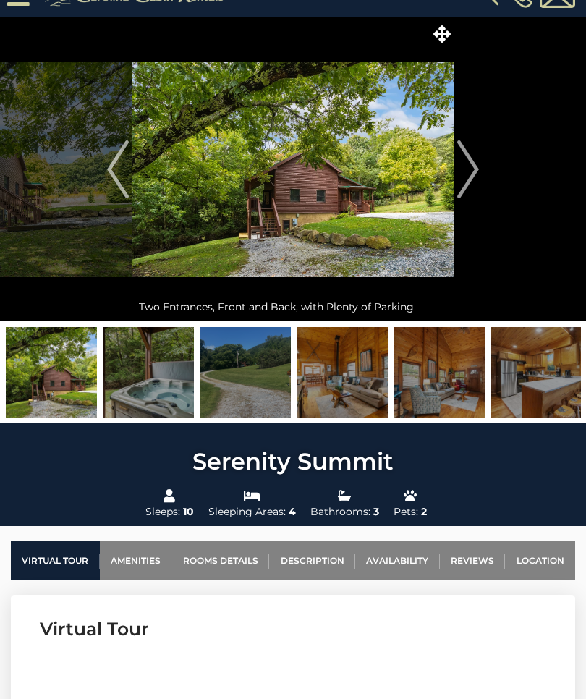
click at [470, 172] on img "Next" at bounding box center [468, 169] width 22 height 58
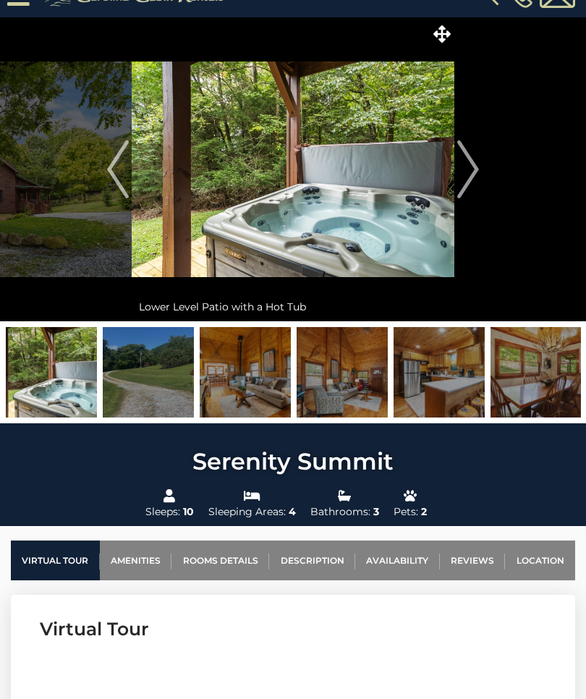
click at [468, 175] on img "Next" at bounding box center [468, 169] width 22 height 58
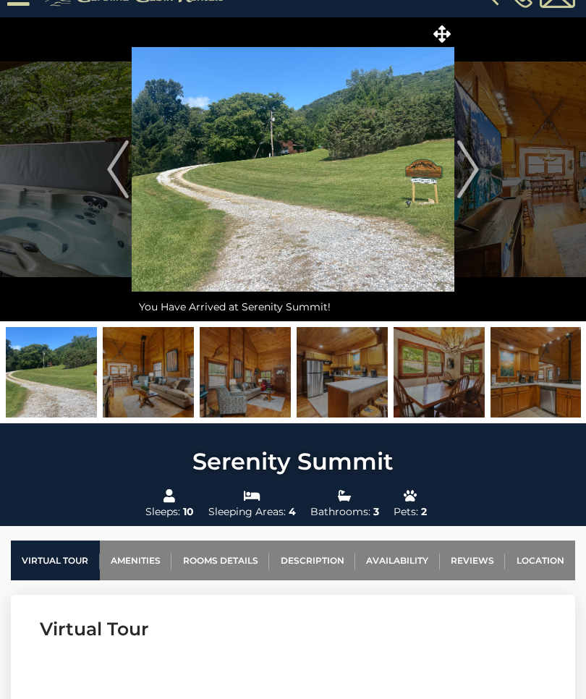
click at [465, 177] on img "Next" at bounding box center [468, 169] width 22 height 58
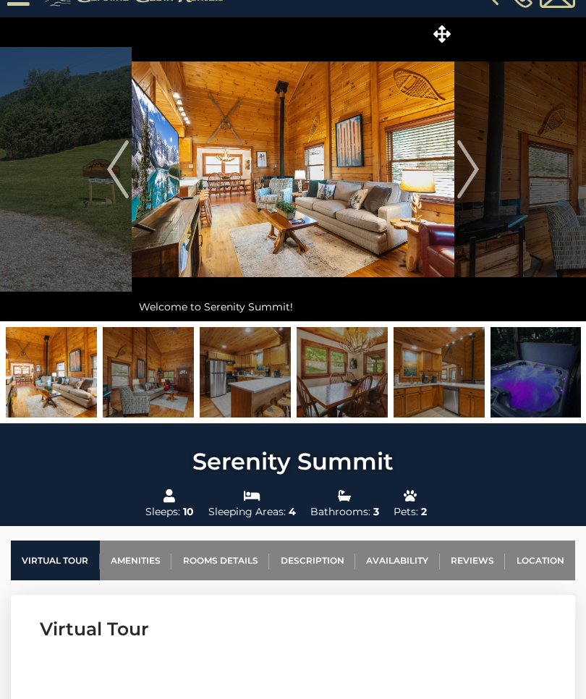
click at [461, 175] on img "Next" at bounding box center [468, 169] width 22 height 58
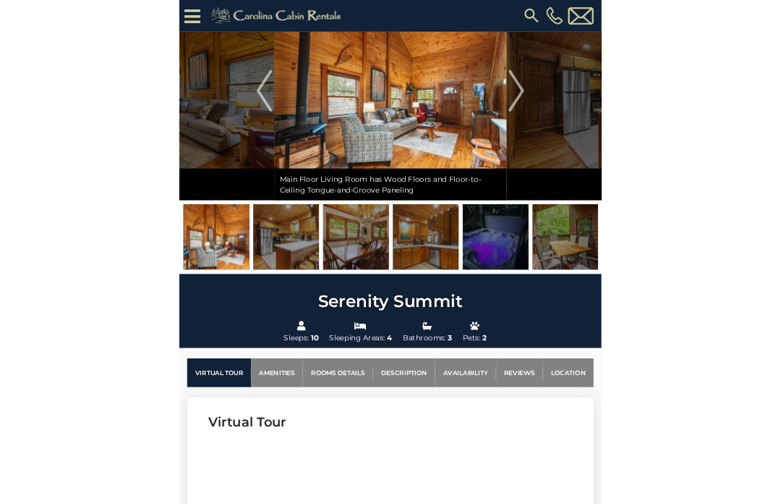
scroll to position [124, 0]
